Goal: Transaction & Acquisition: Download file/media

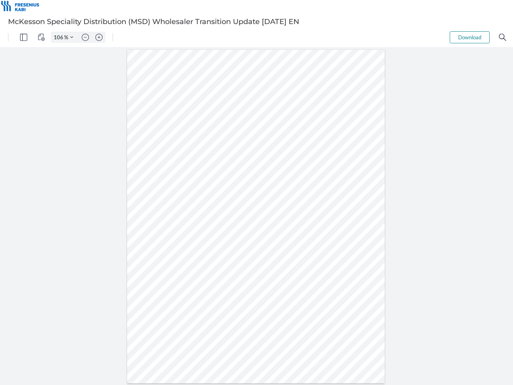
click at [24, 37] on img "Panel" at bounding box center [23, 37] width 7 height 7
click at [41, 37] on img "View Controls" at bounding box center [41, 37] width 7 height 7
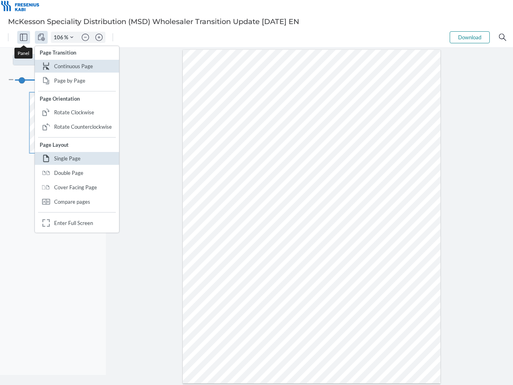
click at [60, 37] on input "106" at bounding box center [57, 37] width 13 height 7
click at [72, 37] on img "Zoom Controls" at bounding box center [71, 37] width 3 height 3
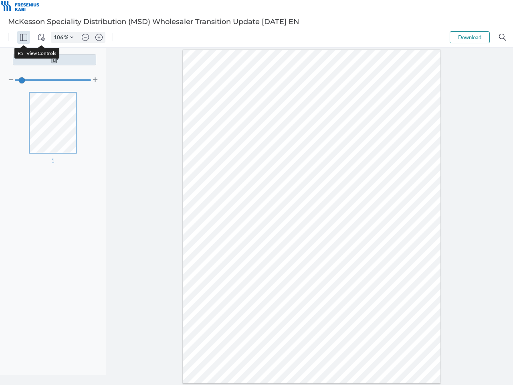
click at [85, 37] on img "Zoom out" at bounding box center [85, 37] width 7 height 7
click at [99, 37] on img "Zoom in" at bounding box center [98, 37] width 7 height 7
type input "106"
click at [470, 37] on button "Download" at bounding box center [470, 37] width 40 height 12
click at [503, 37] on img "Search" at bounding box center [502, 37] width 7 height 7
